Goal: Task Accomplishment & Management: Manage account settings

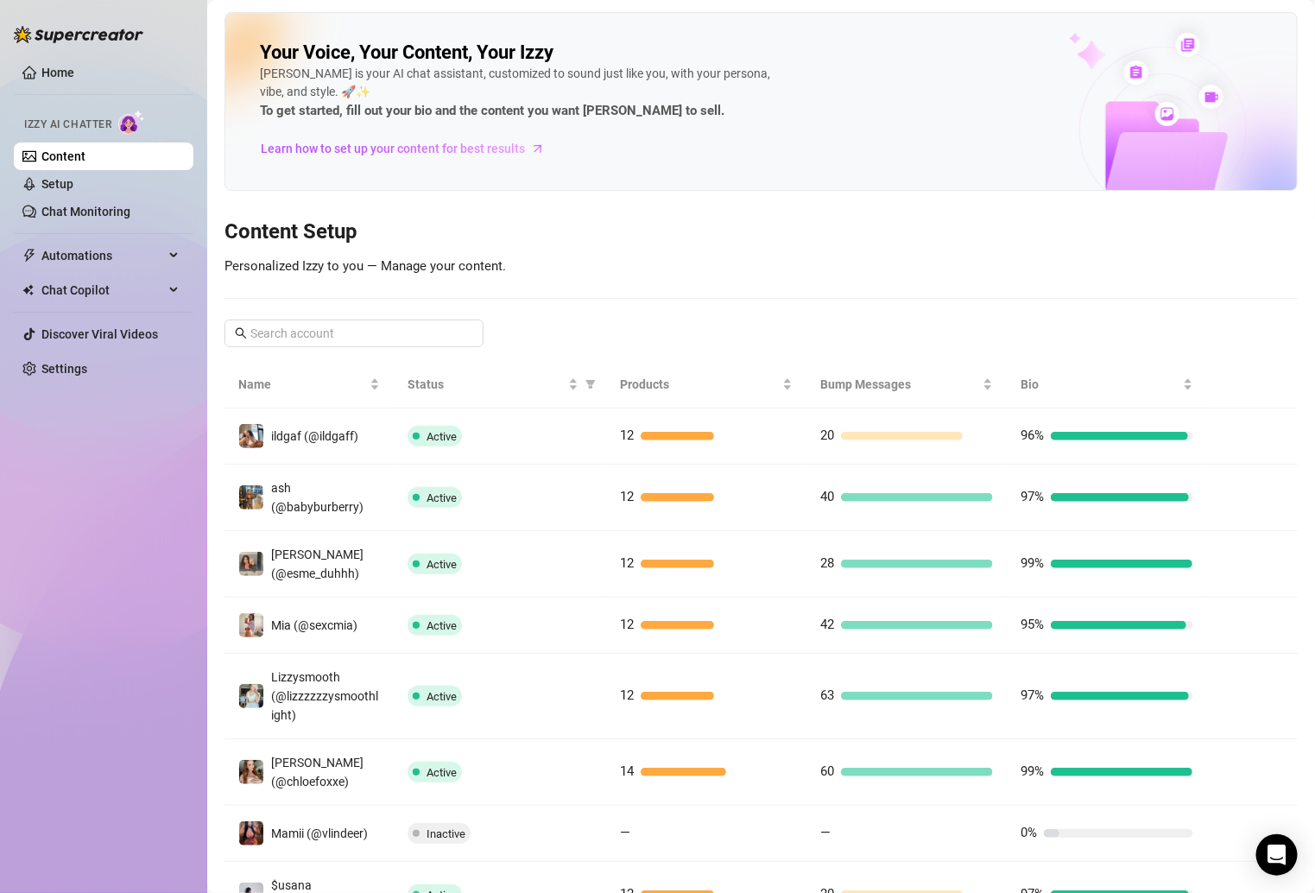
click at [47, 155] on link "Content" at bounding box center [63, 156] width 44 height 14
click at [64, 362] on link "Settings" at bounding box center [64, 369] width 46 height 14
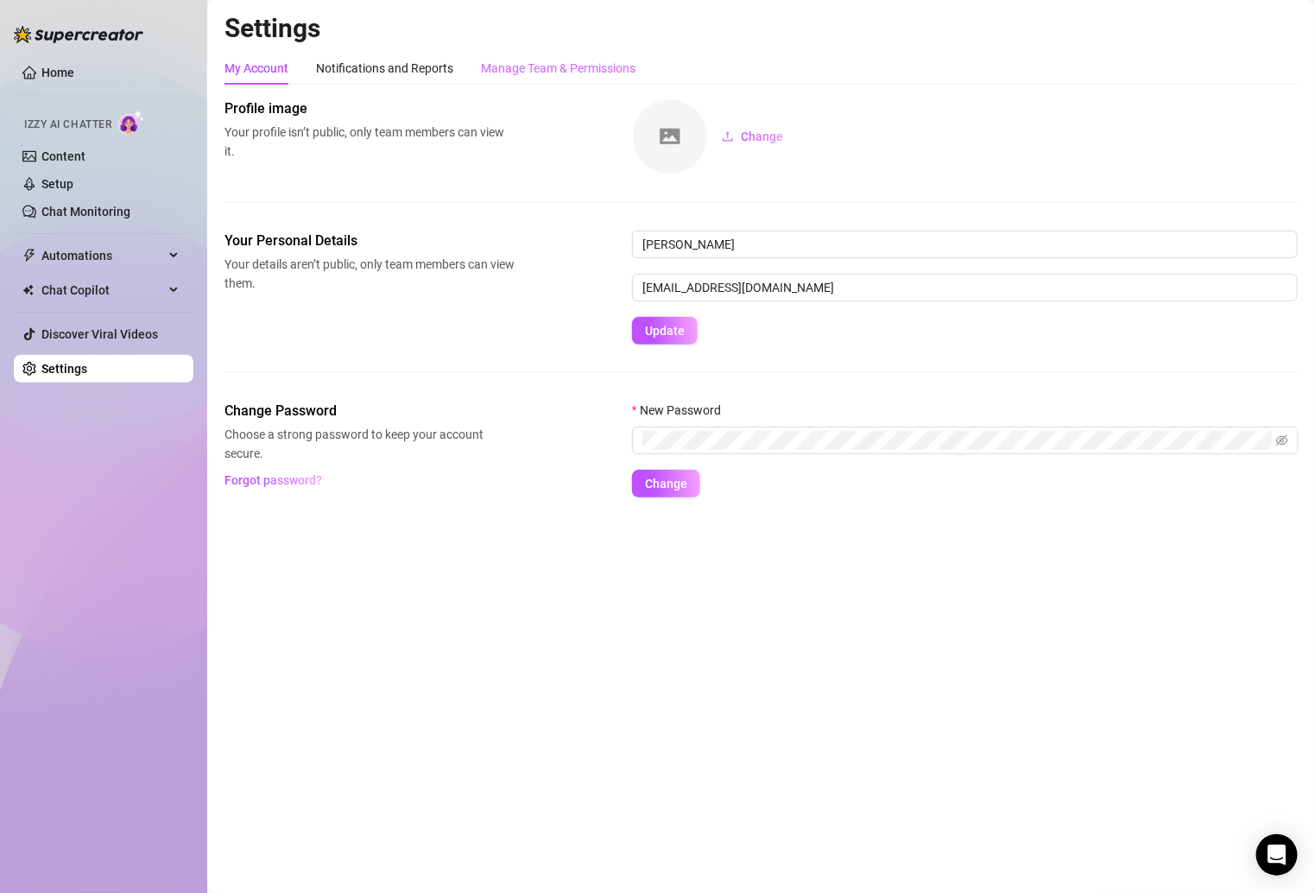
click at [592, 53] on div "Manage Team & Permissions" at bounding box center [558, 68] width 155 height 33
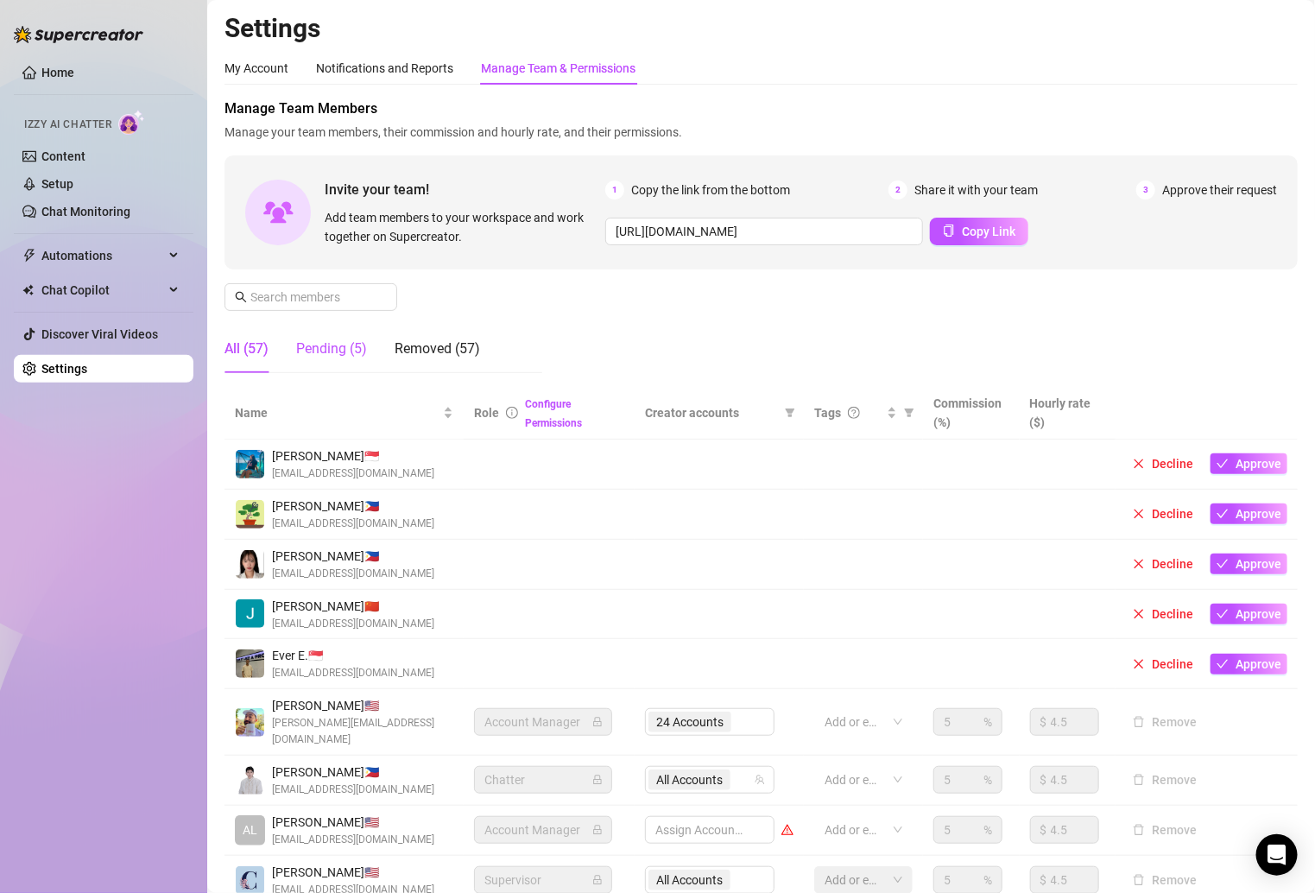
click at [337, 347] on div "Pending (5)" at bounding box center [331, 349] width 71 height 21
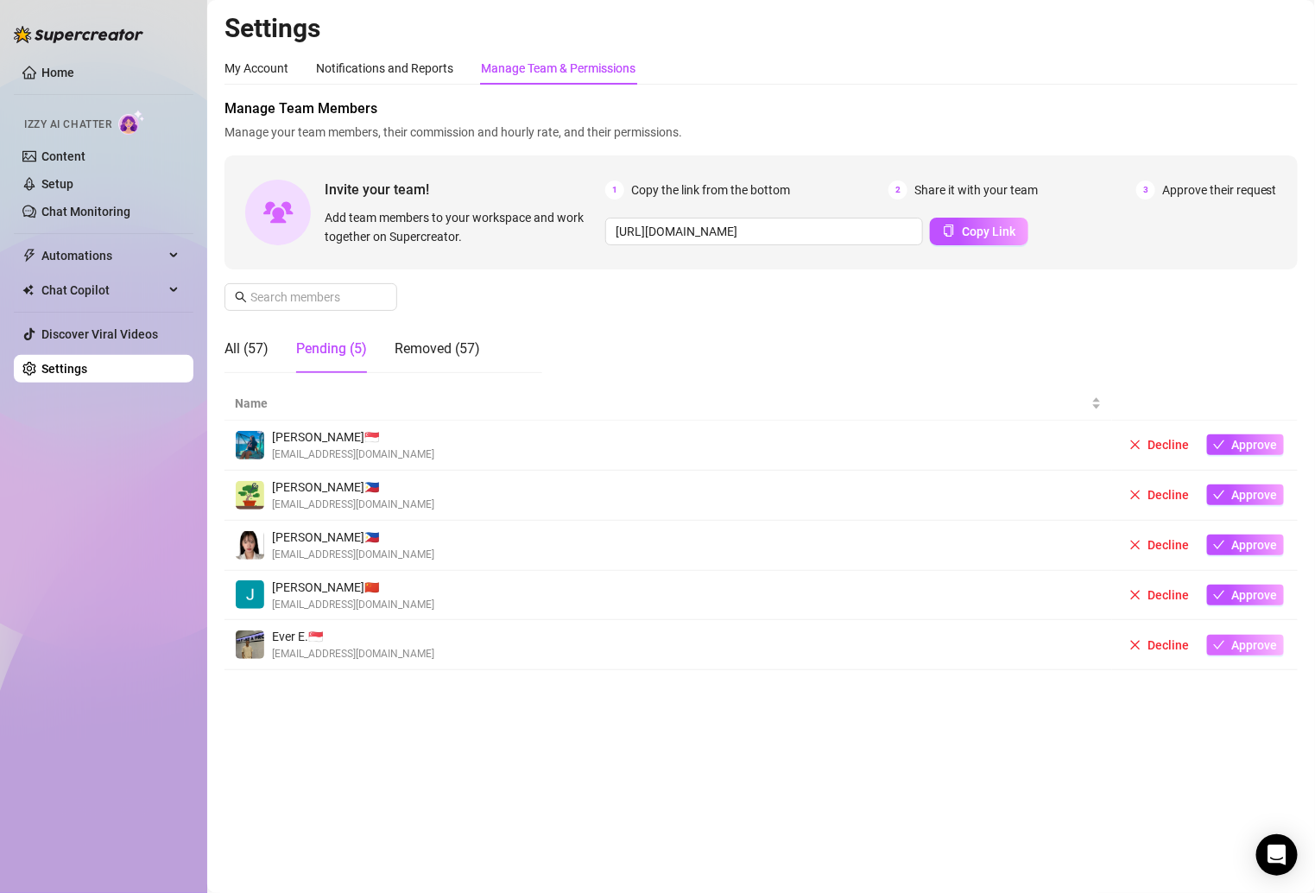
click at [1227, 639] on button "Approve" at bounding box center [1245, 645] width 77 height 21
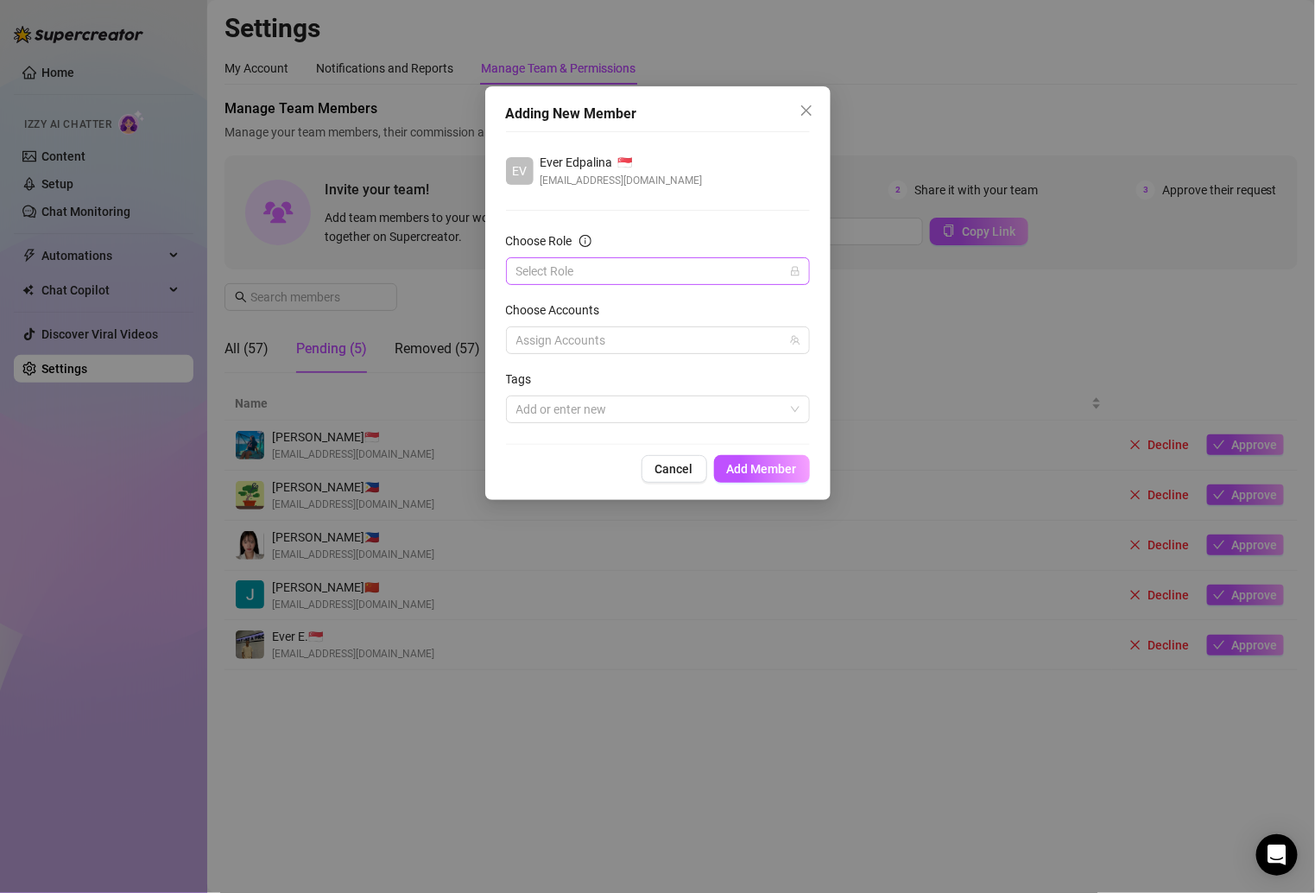
click at [619, 269] on input "Choose Role" at bounding box center [650, 271] width 268 height 26
click at [581, 307] on div "Chatter" at bounding box center [658, 304] width 276 height 19
click at [585, 326] on div "Assign Accounts" at bounding box center [658, 340] width 304 height 28
click at [561, 335] on div at bounding box center [648, 340] width 279 height 24
type input "[PERSON_NAME]"
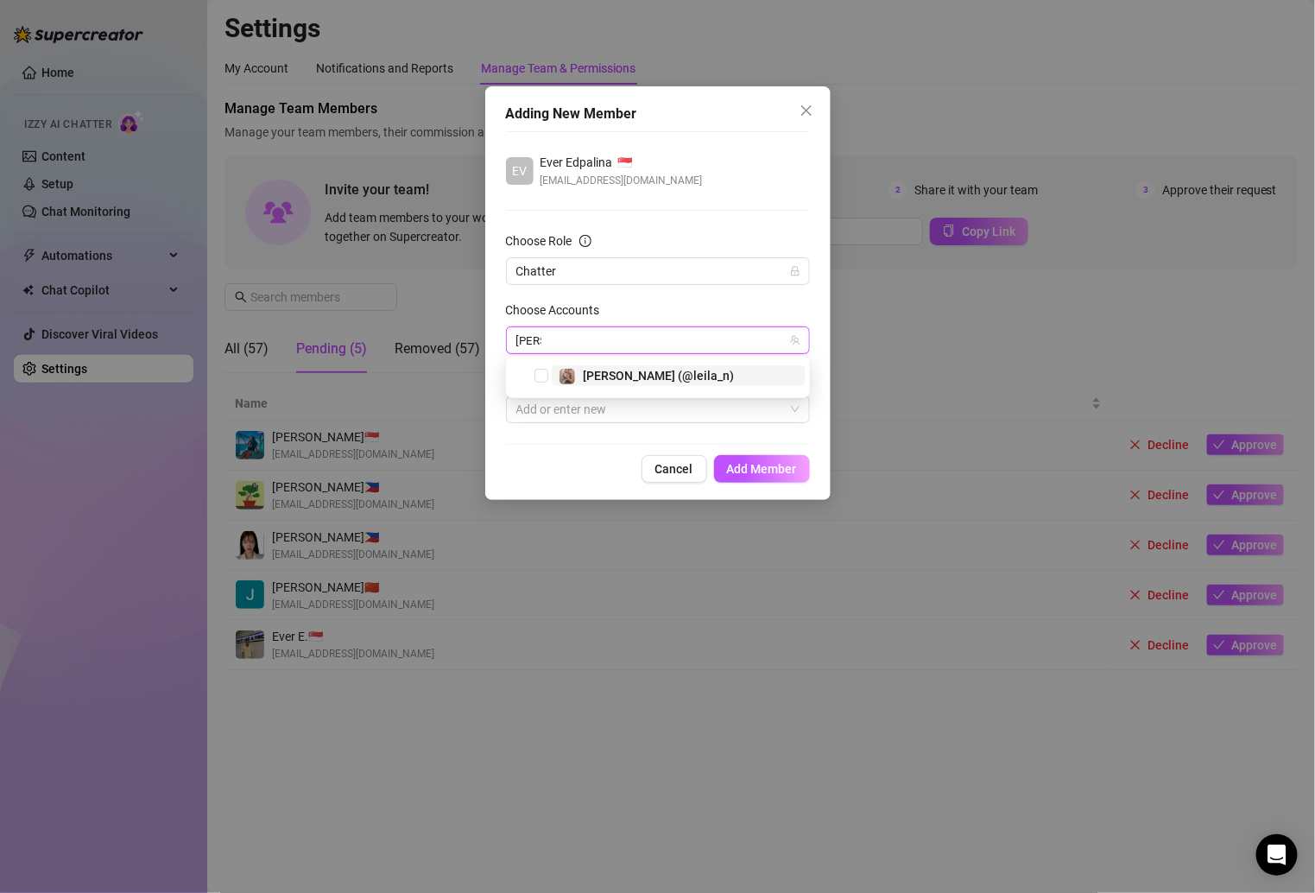
click at [622, 377] on span "[PERSON_NAME] (@leila_n)" at bounding box center [658, 376] width 151 height 14
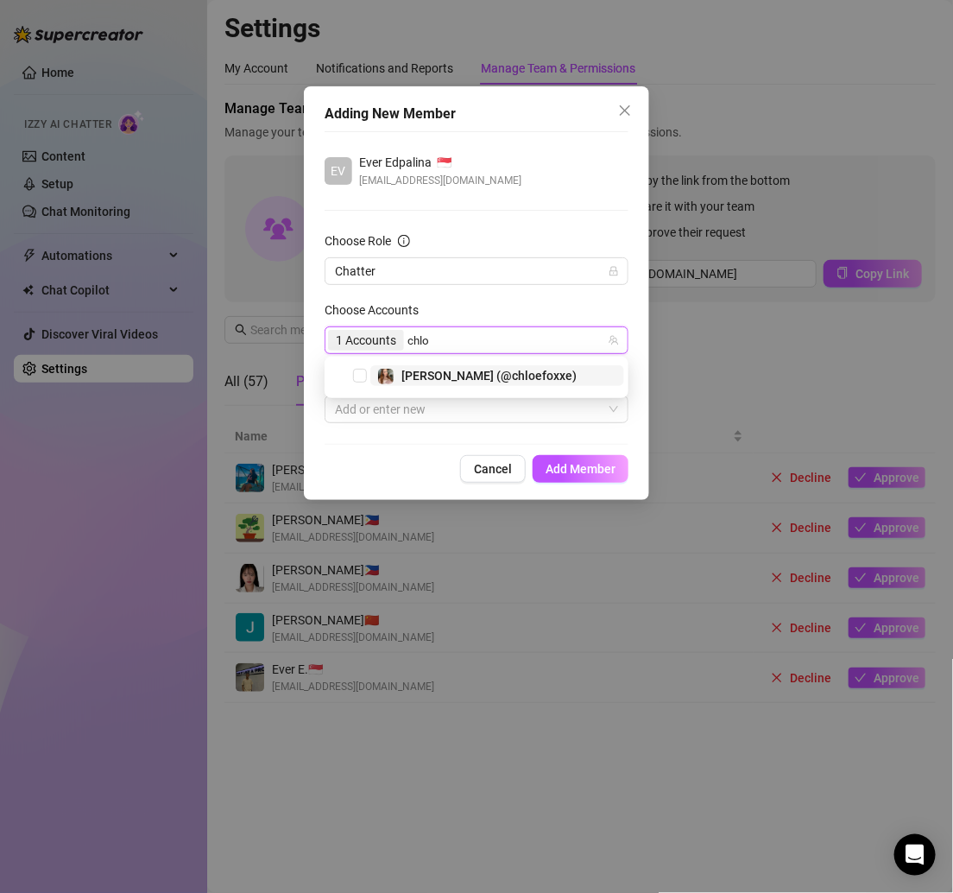
type input "[PERSON_NAME]"
type input "itstay"
type input "rose"
type input "adrianne"
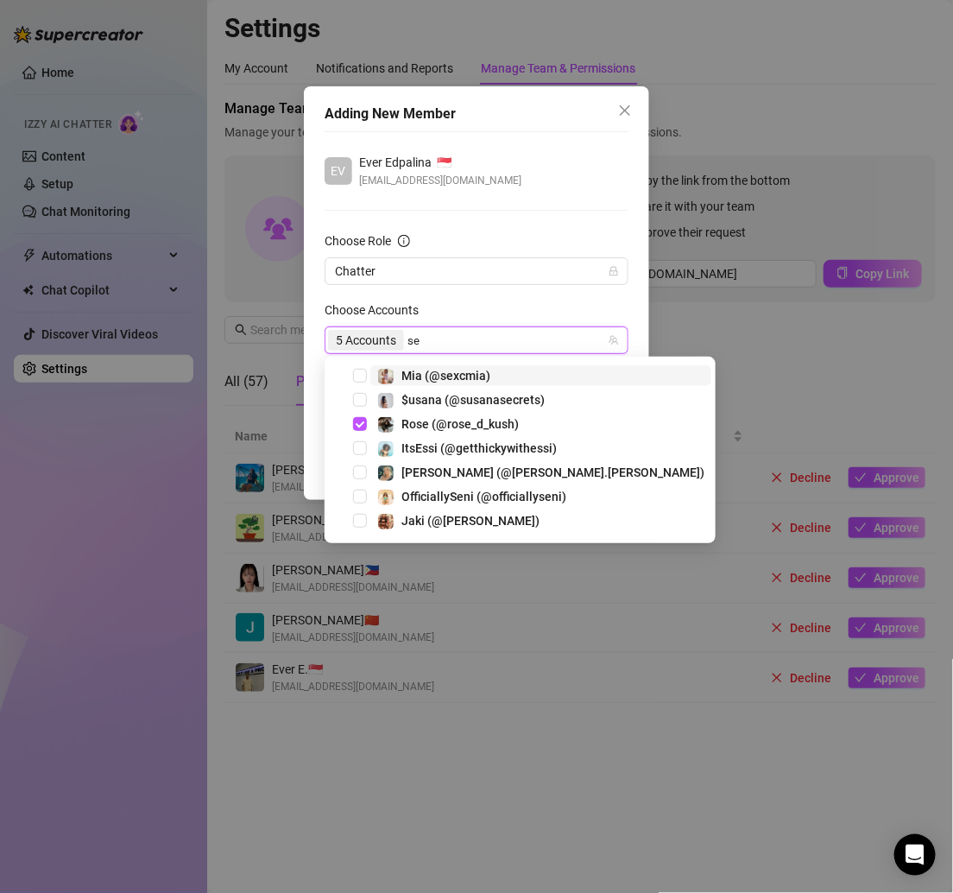
type input "s"
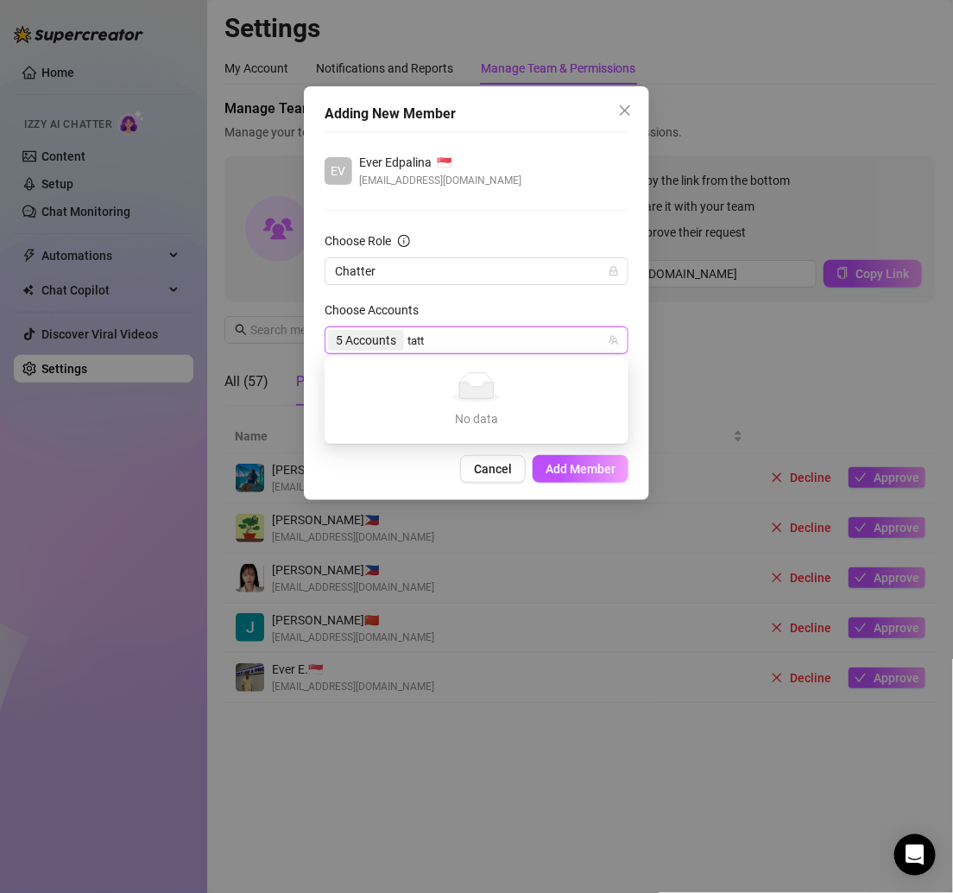
type input "tat"
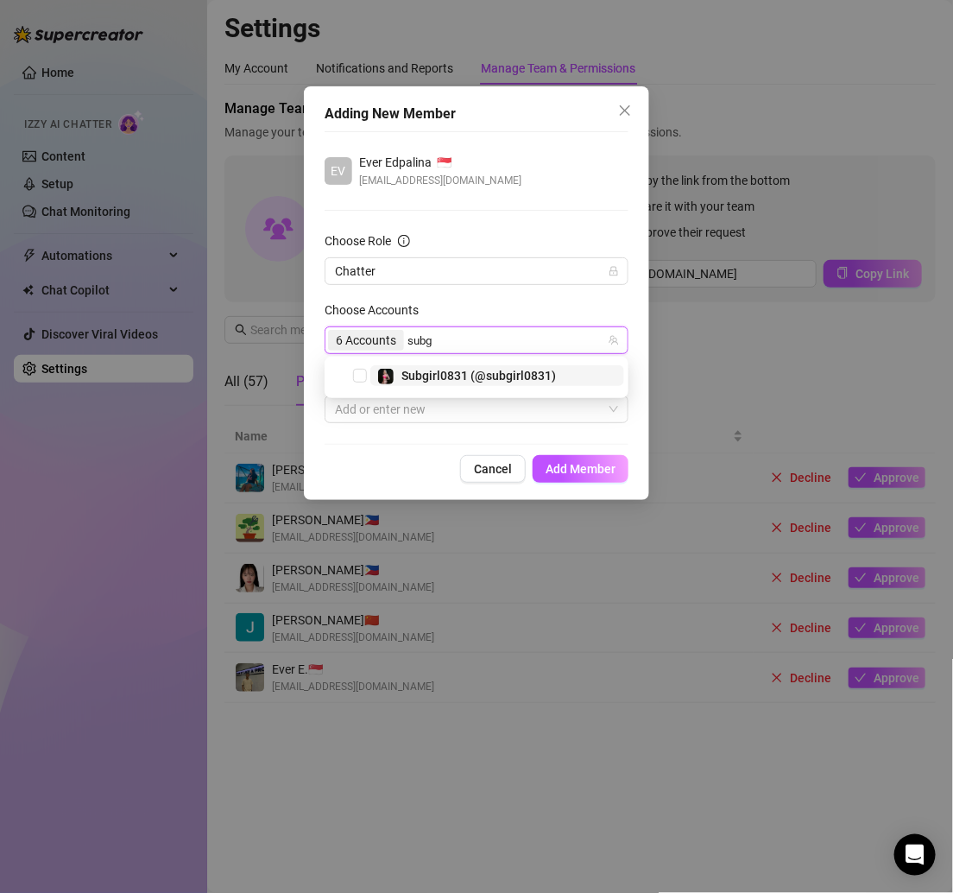
type input "subgi"
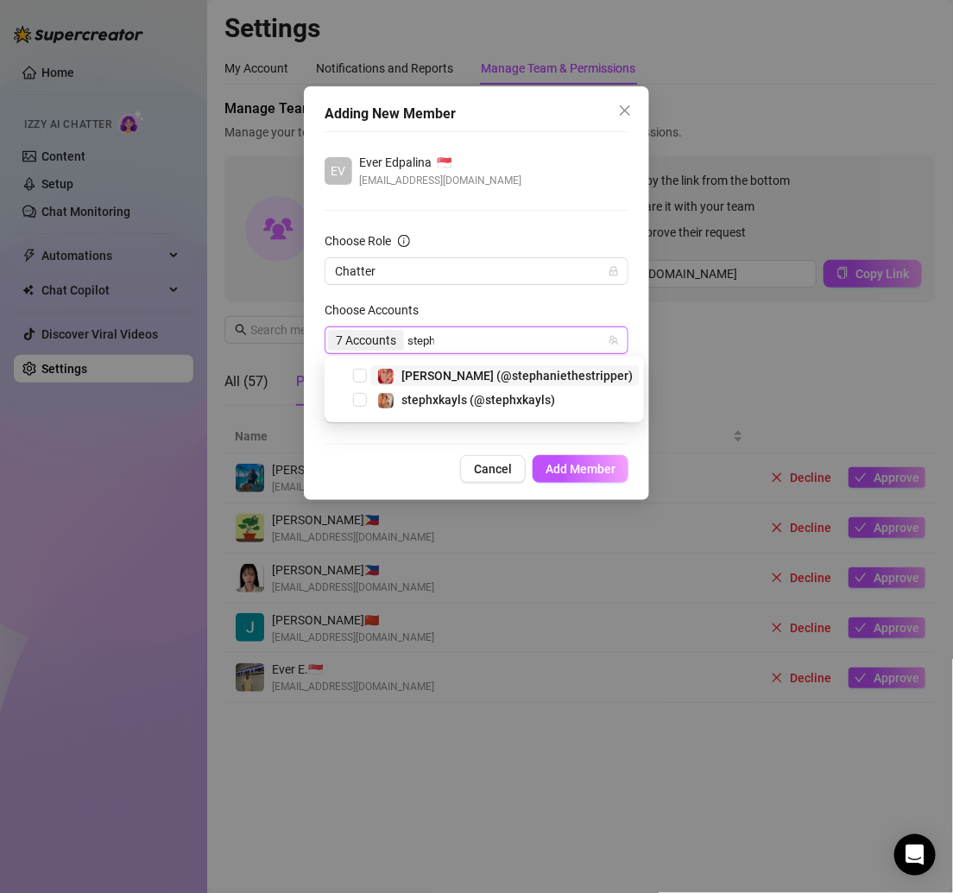
type input "stepha"
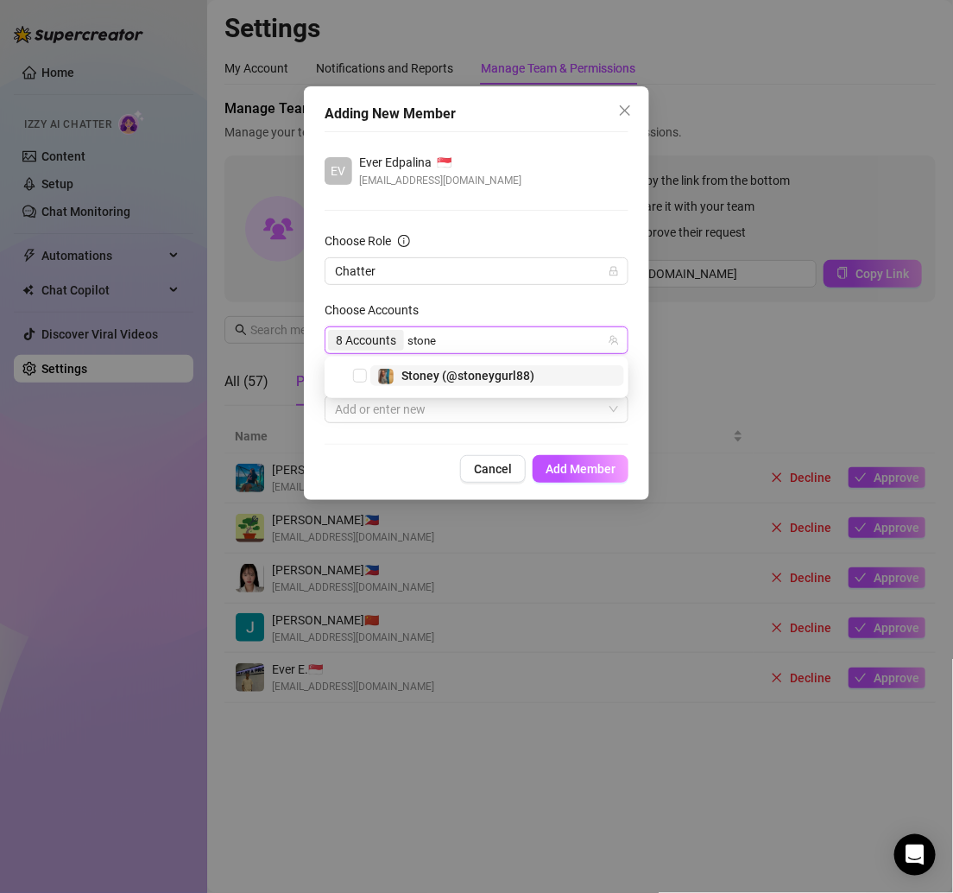
type input "stoney"
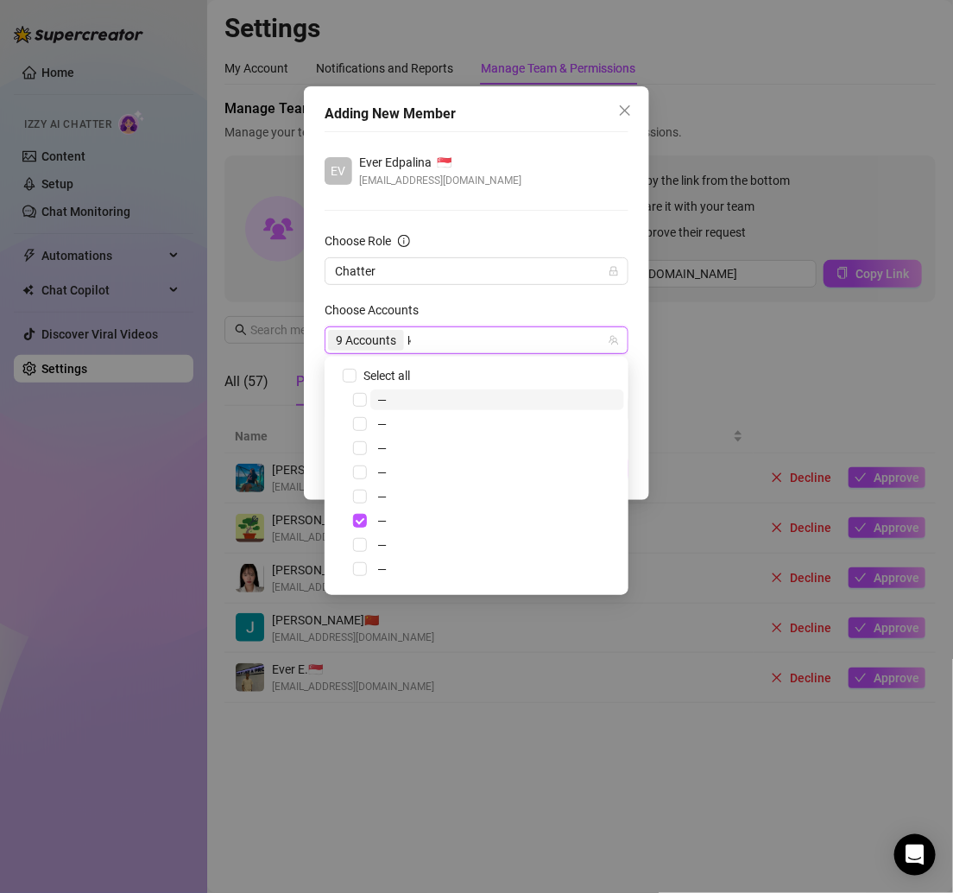
type input "kitty"
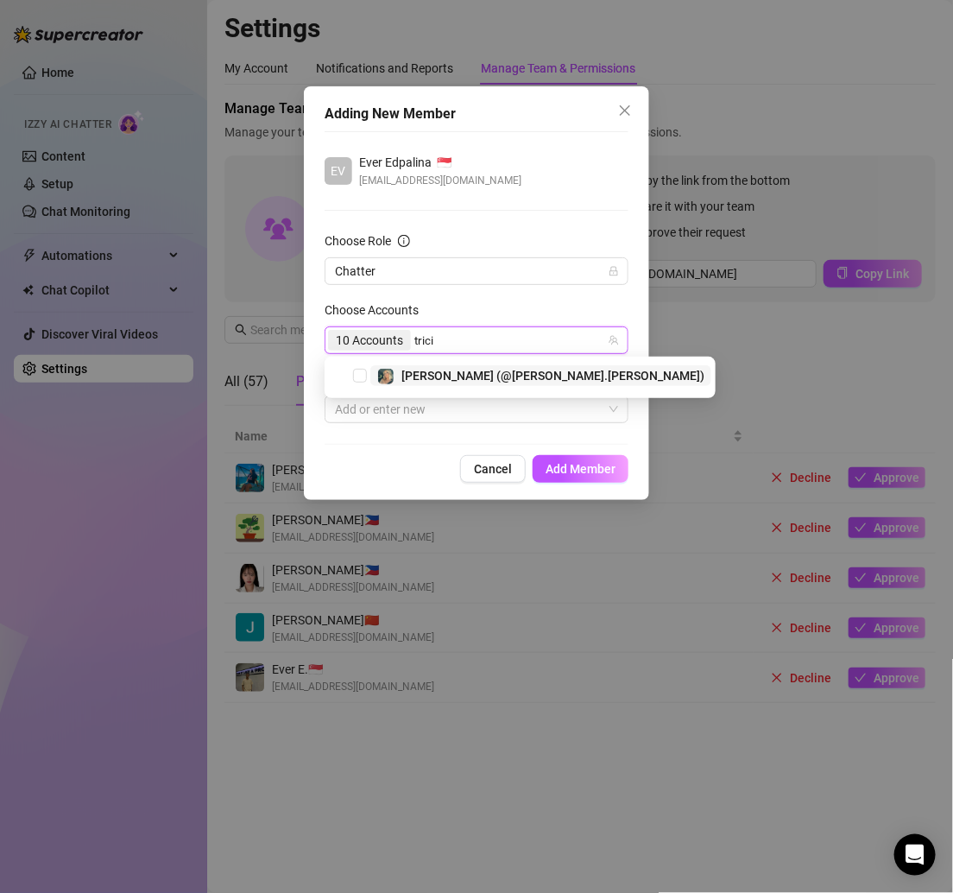
type input "[PERSON_NAME]"
type input "esme"
type input "ildg"
type input "babybu"
type input "taytat"
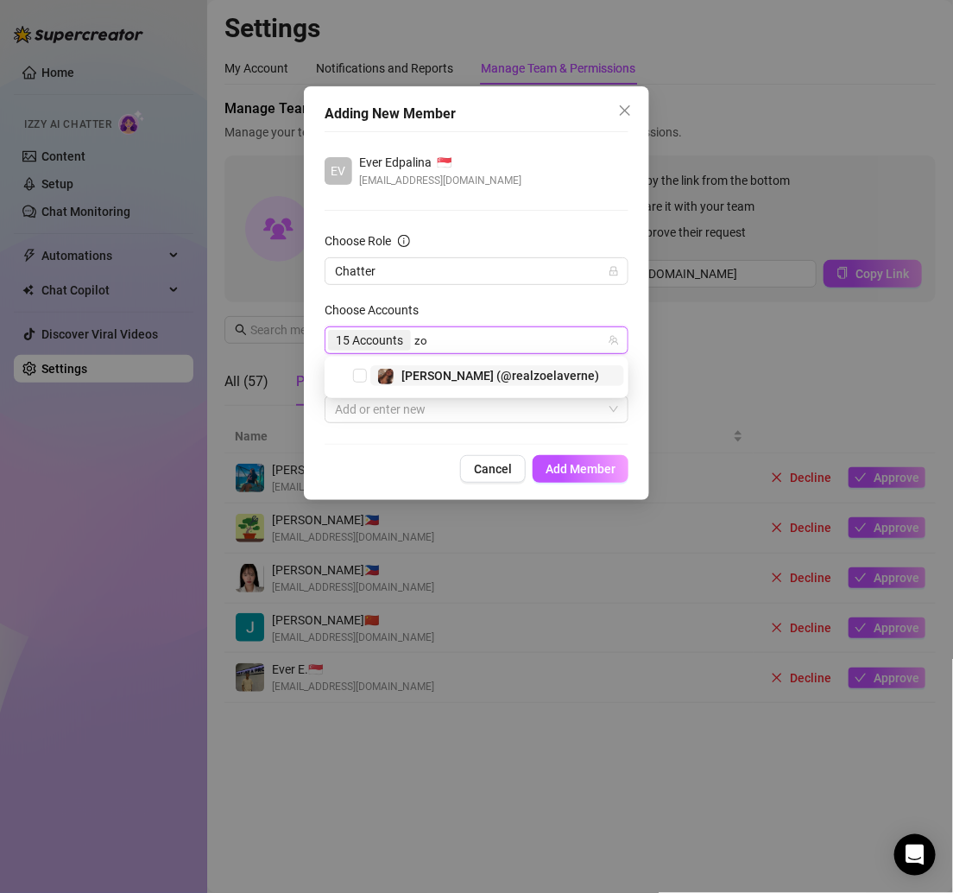
type input "zoe"
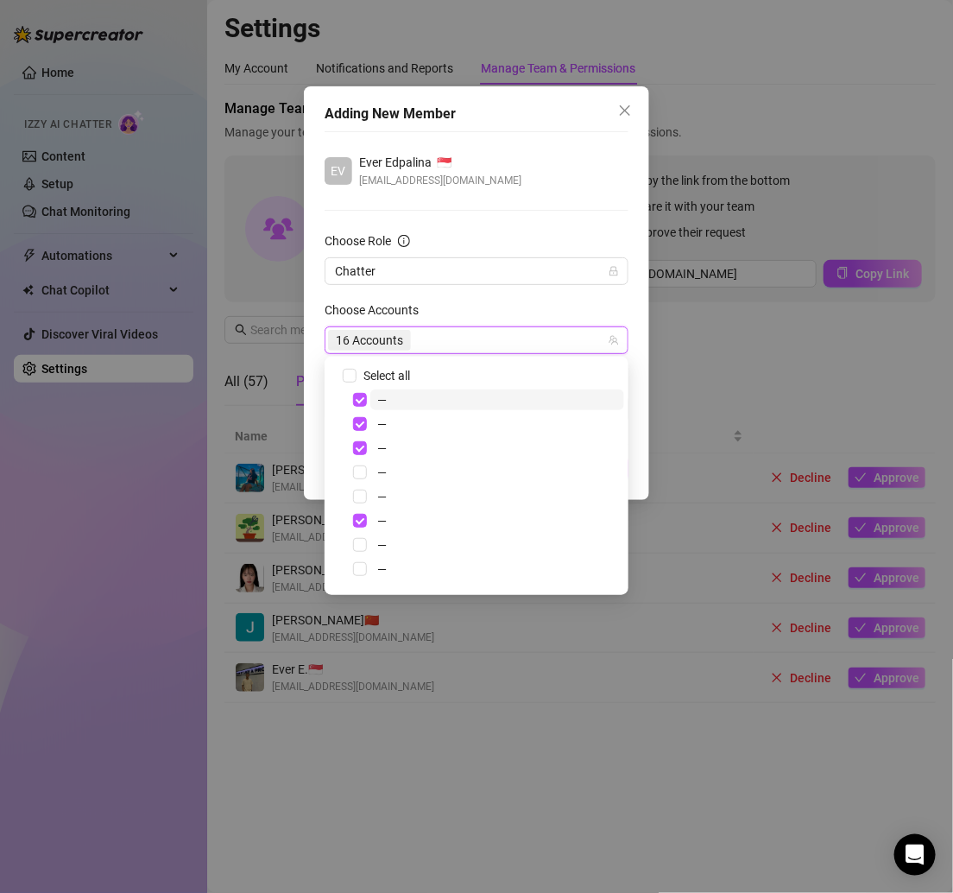
click at [469, 299] on form "Choose Role Chatter Choose Accounts 16 Accounts Tags Add or enter new" at bounding box center [477, 327] width 304 height 192
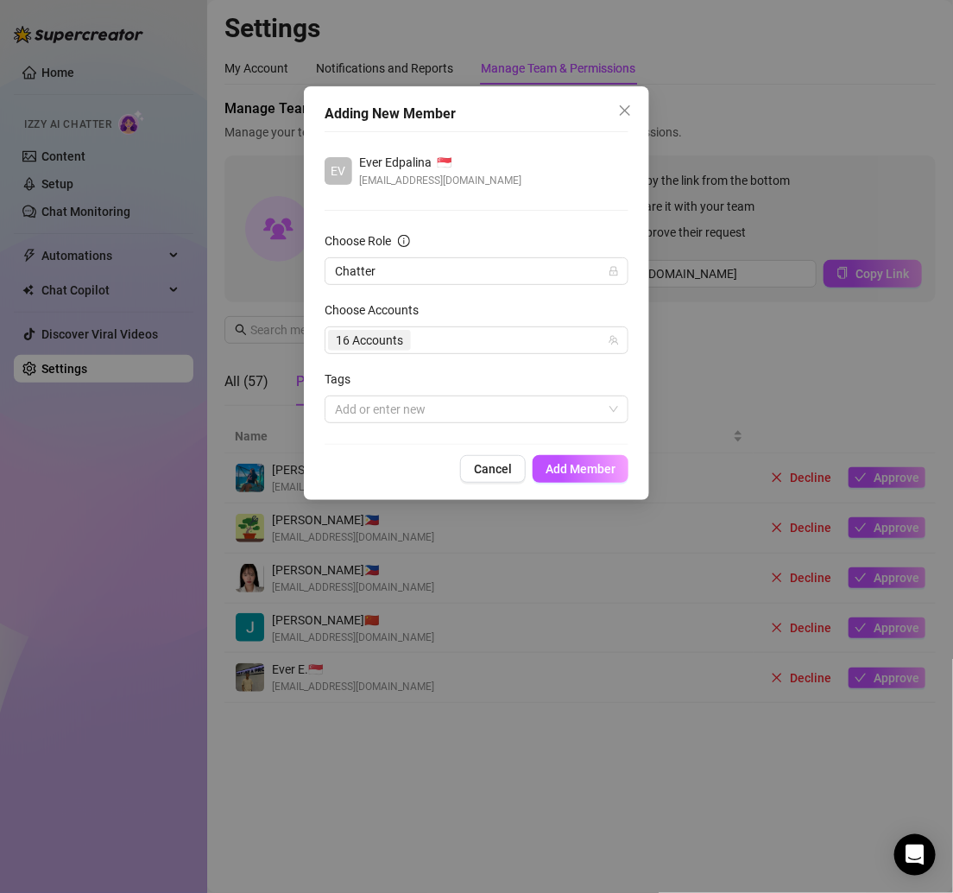
click at [570, 424] on div "EV Ever Edpalina 🇸🇬 [EMAIL_ADDRESS][DOMAIN_NAME] Choose Role Chatter Choose Acc…" at bounding box center [477, 287] width 304 height 313
click at [562, 406] on div at bounding box center [467, 409] width 279 height 24
click at [568, 465] on span "Add Member" at bounding box center [581, 469] width 70 height 14
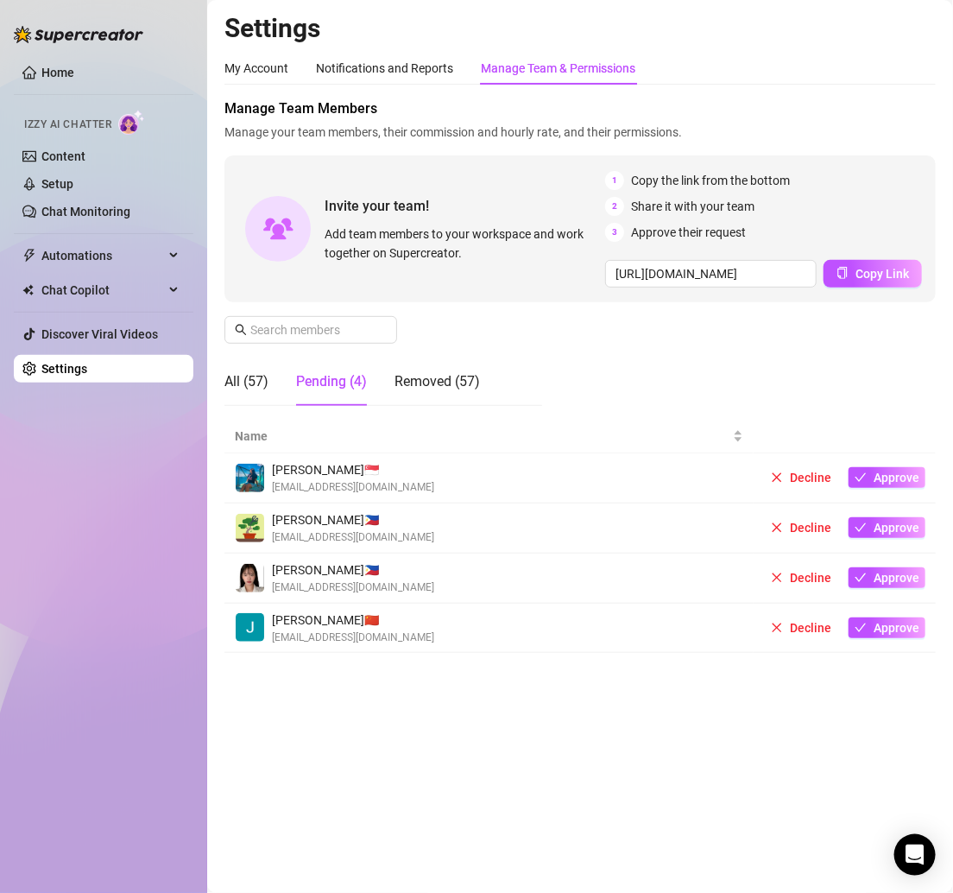
click at [12, 47] on aside "Home Izzy AI Chatter Content Setup Chat Monitoring Automations Chat Copilot Dis…" at bounding box center [103, 446] width 207 height 893
click at [50, 66] on link "Home" at bounding box center [57, 73] width 33 height 14
